Goal: Information Seeking & Learning: Learn about a topic

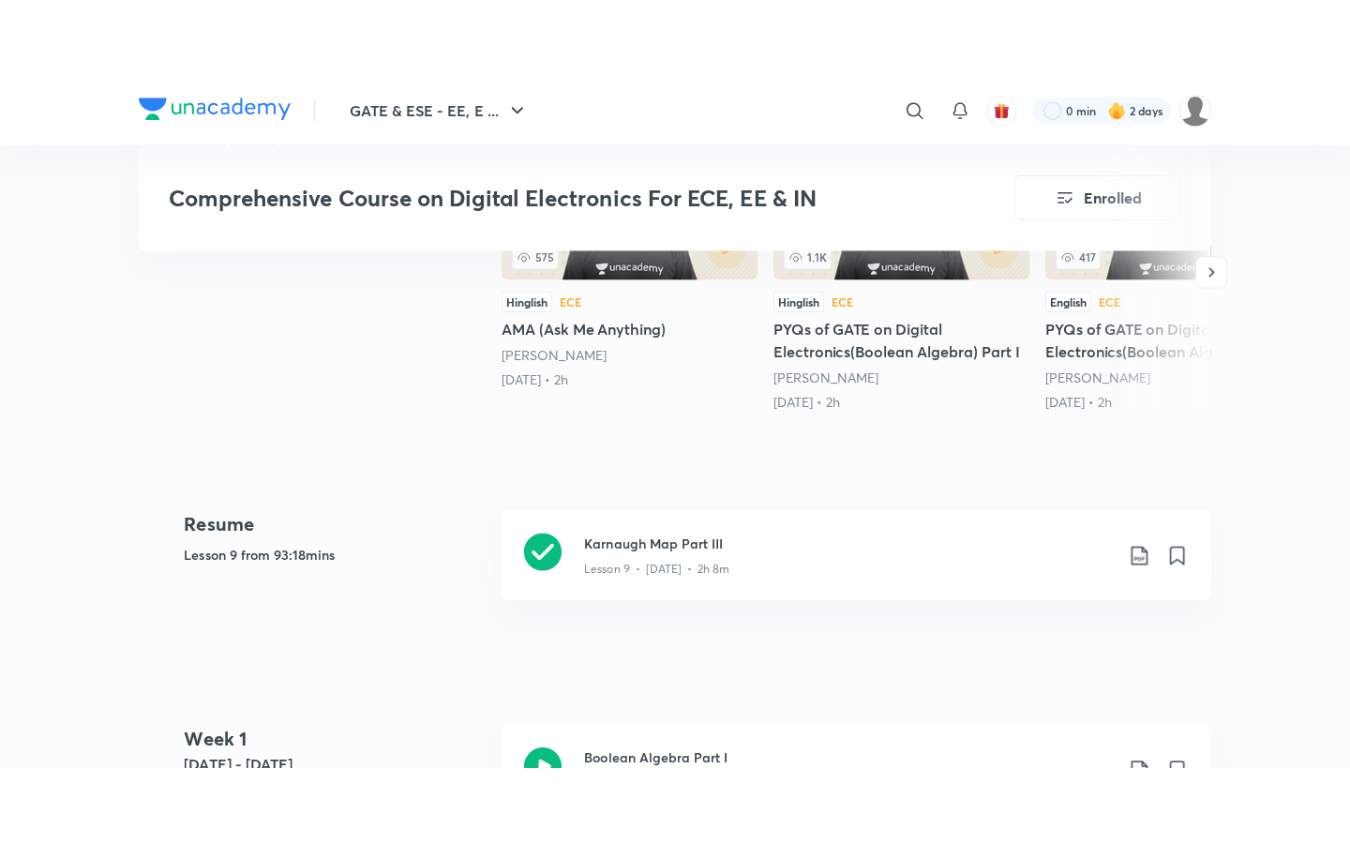
scroll to position [726, 0]
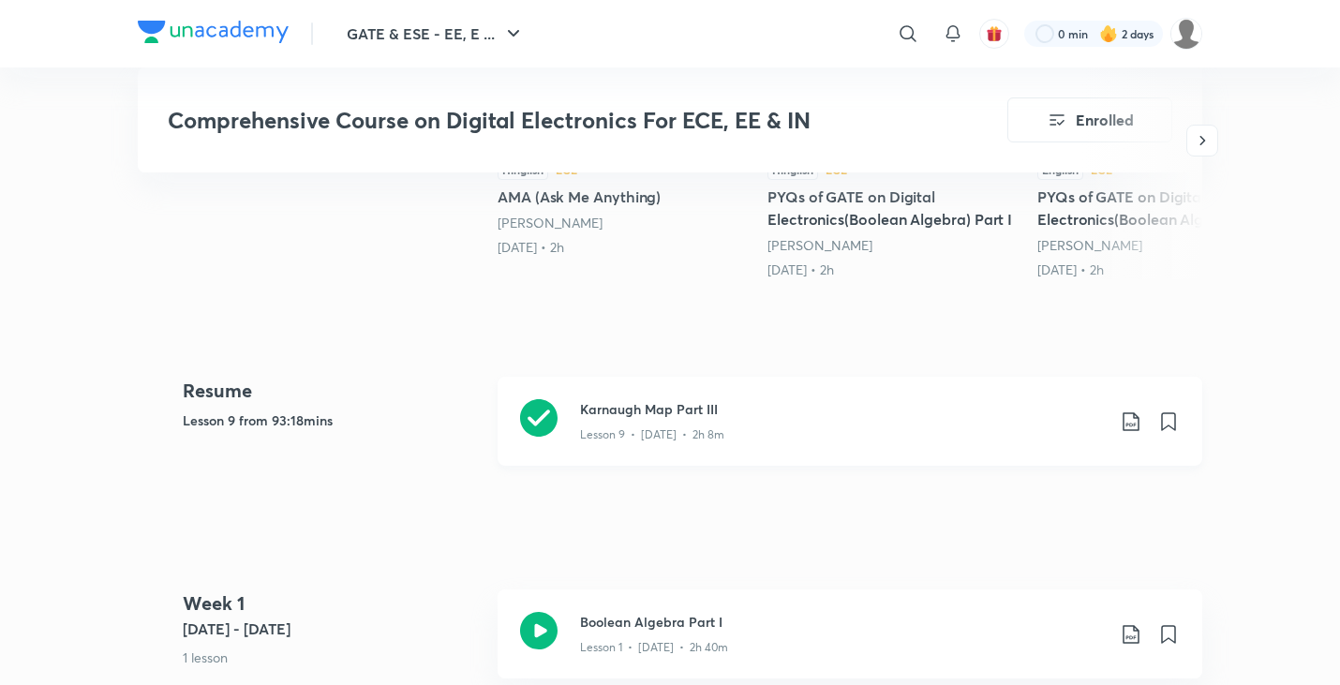
click at [641, 411] on h3 "Karnaugh Map Part III" at bounding box center [842, 409] width 525 height 20
